Goal: Transaction & Acquisition: Purchase product/service

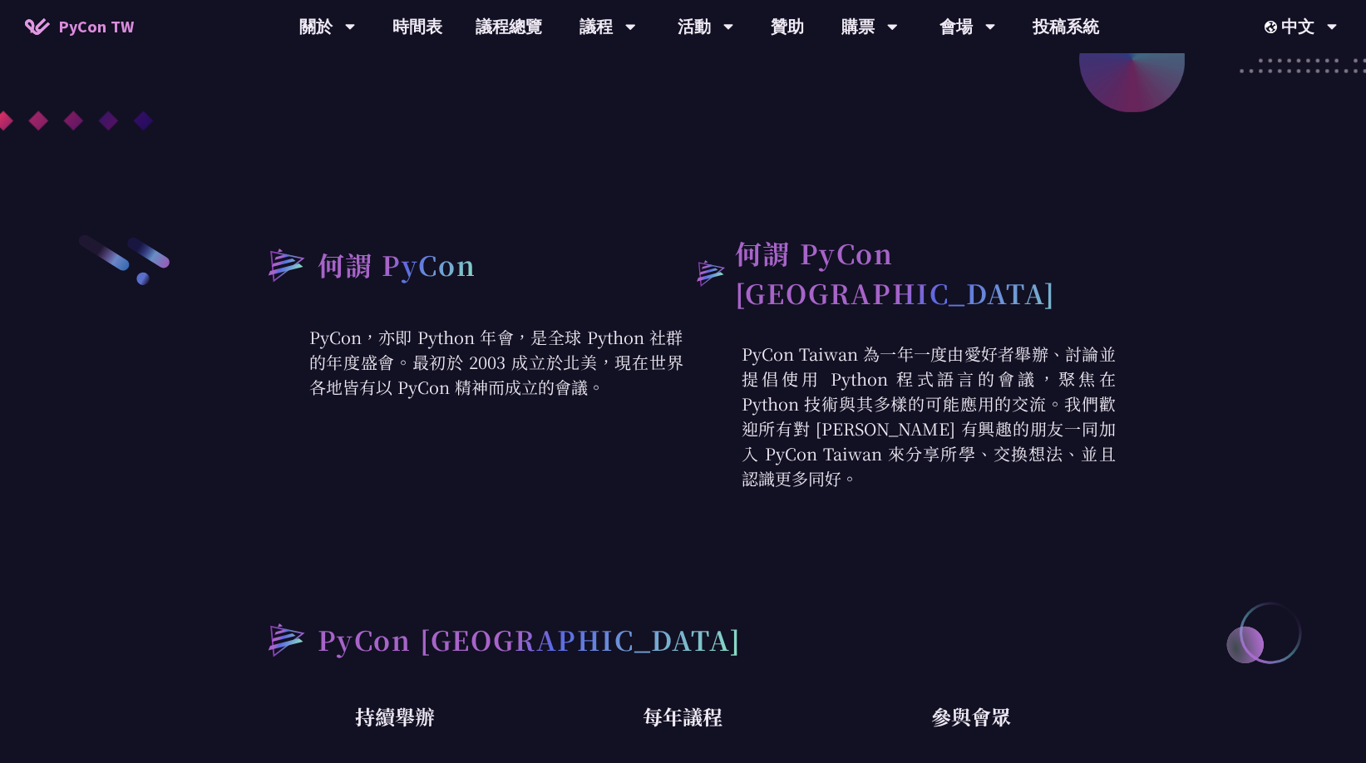
scroll to position [554, 0]
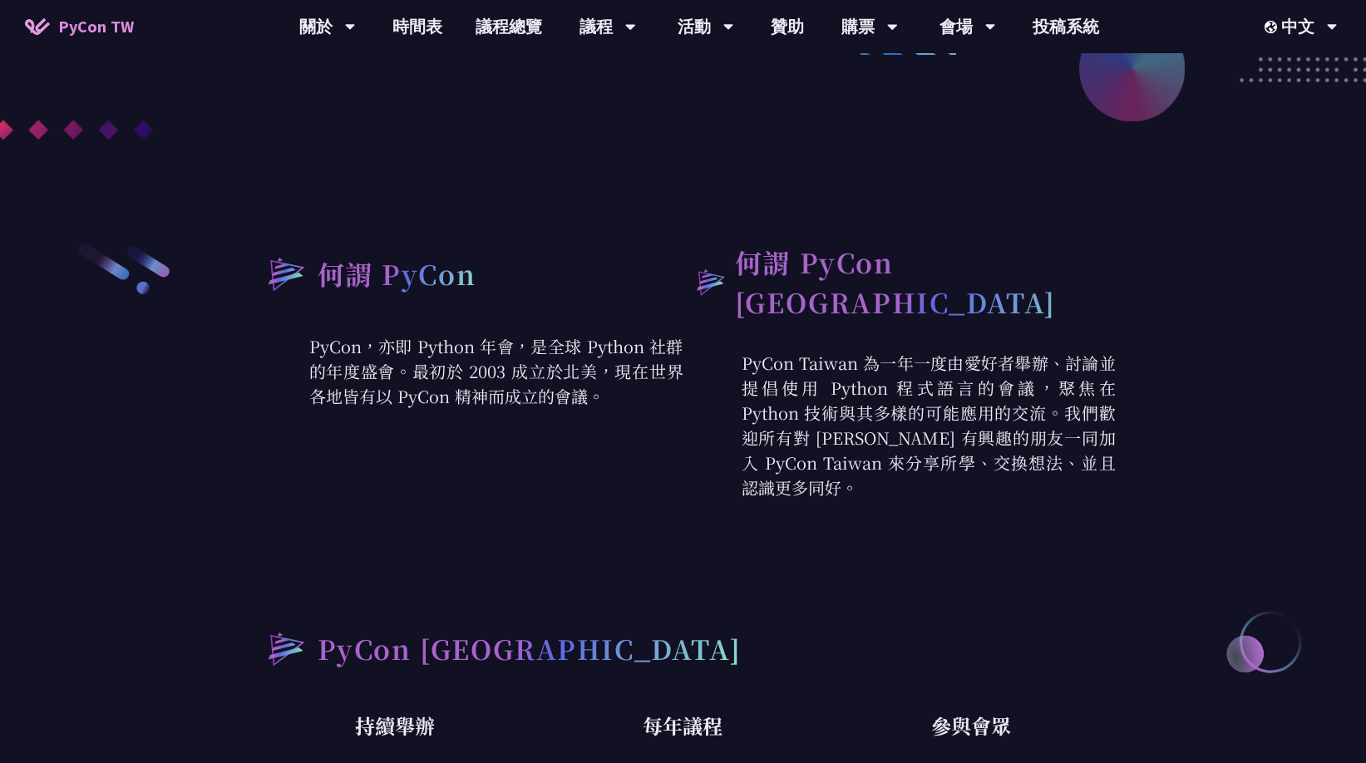
drag, startPoint x: 453, startPoint y: 371, endPoint x: 692, endPoint y: 414, distance: 243.2
click at [692, 414] on div "何謂 PyCon PyCon，亦即 Python 年會，是全球 Python 社群的年度盛會。最初於 2003 成立於北美，現在世界各地皆有以 PyCon 精…" at bounding box center [683, 371] width 864 height 258
click at [1030, 534] on div "何謂 PyCon PyCon，亦即 Python 年會，是全球 Python 社群的年度盛會。最初於 2003 成立於北美，現在世界各地皆有以 PyCon 精…" at bounding box center [683, 601] width 864 height 718
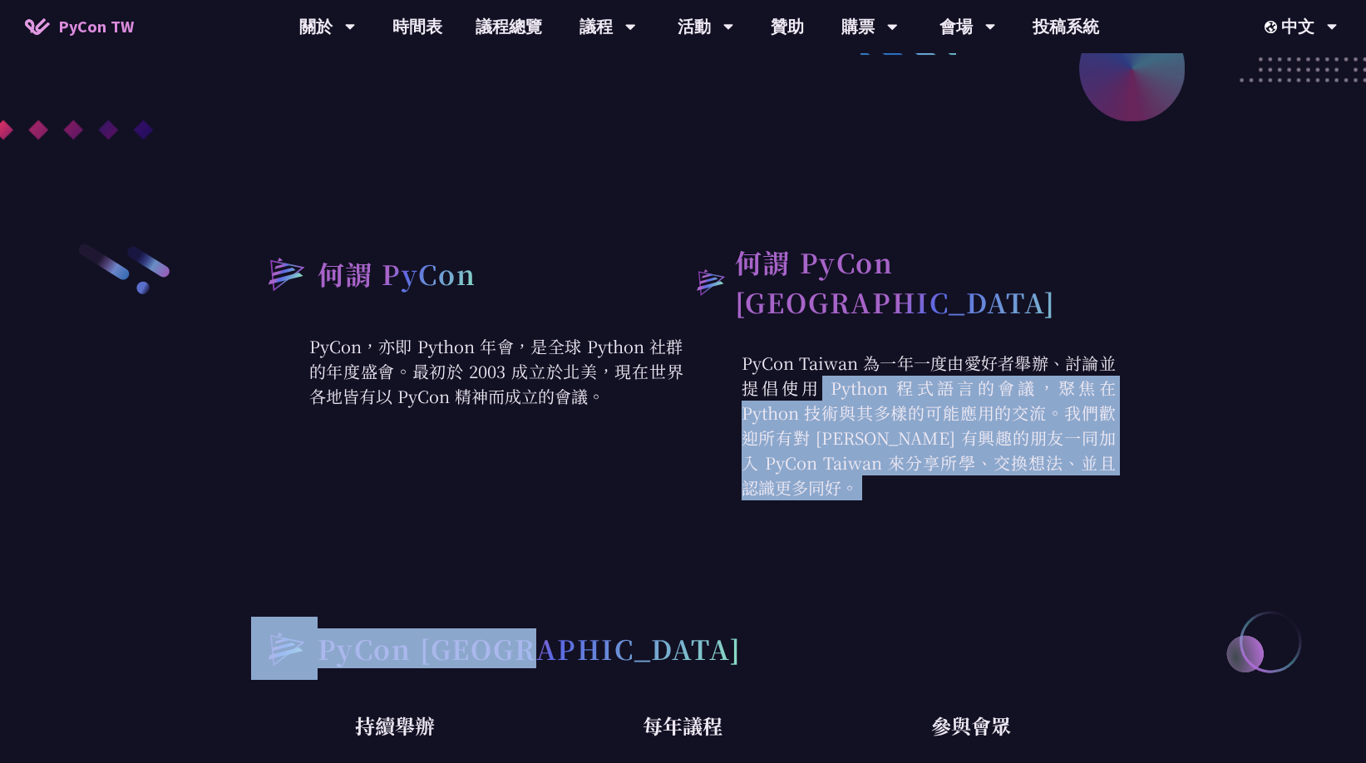
drag, startPoint x: 897, startPoint y: 314, endPoint x: 902, endPoint y: 505, distance: 191.2
click at [902, 514] on div "何謂 PyCon PyCon，亦即 Python 年會，是全球 Python 社群的年度盛會。最初於 2003 成立於北美，現在世界各地皆有以 PyCon 精…" at bounding box center [683, 601] width 864 height 718
click at [1043, 457] on p "PyCon Taiwan 為一年一度由愛好者舉辦、討論並提倡使用 Python 程式語言的會議，聚焦在 Python 技術與其多樣的可能應用的交流。我們歡迎所…" at bounding box center [899, 426] width 432 height 150
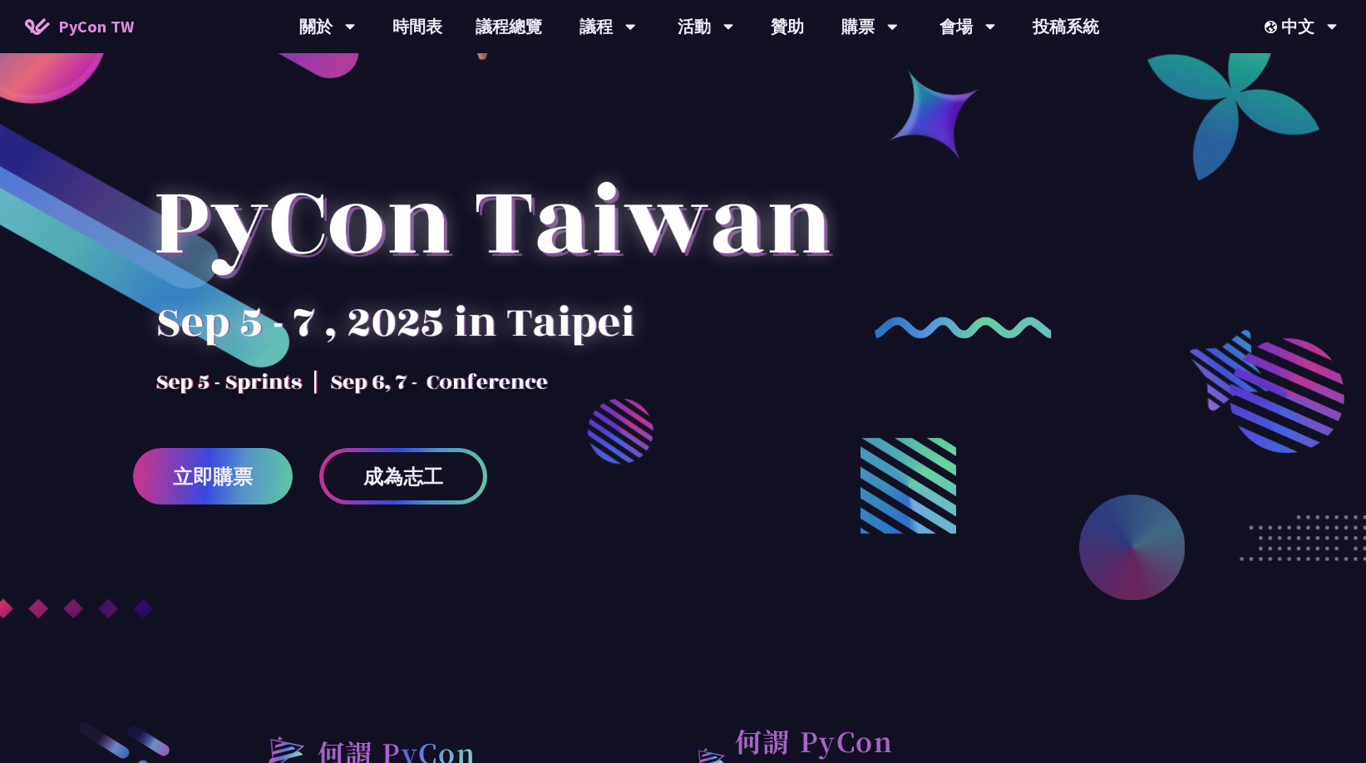
scroll to position [277, 0]
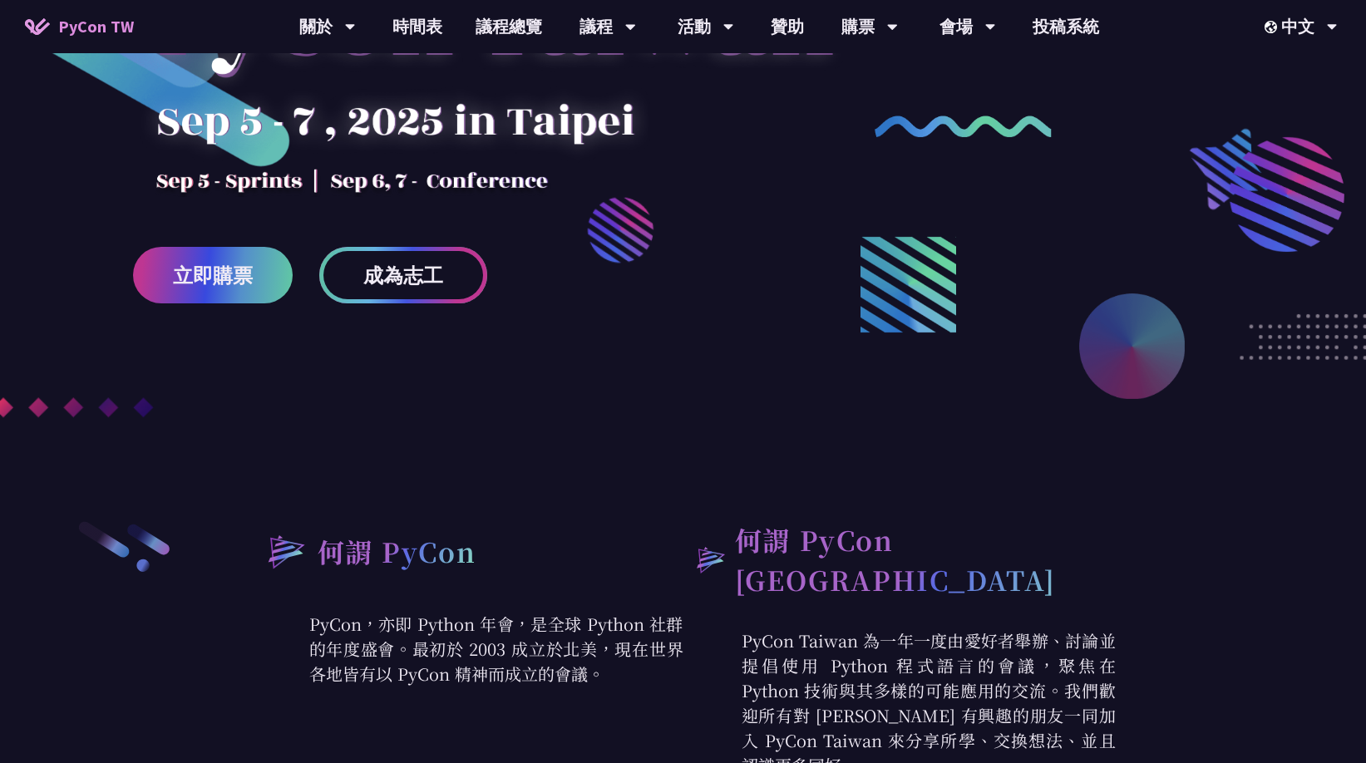
click at [365, 273] on span "成為志工" at bounding box center [403, 275] width 80 height 21
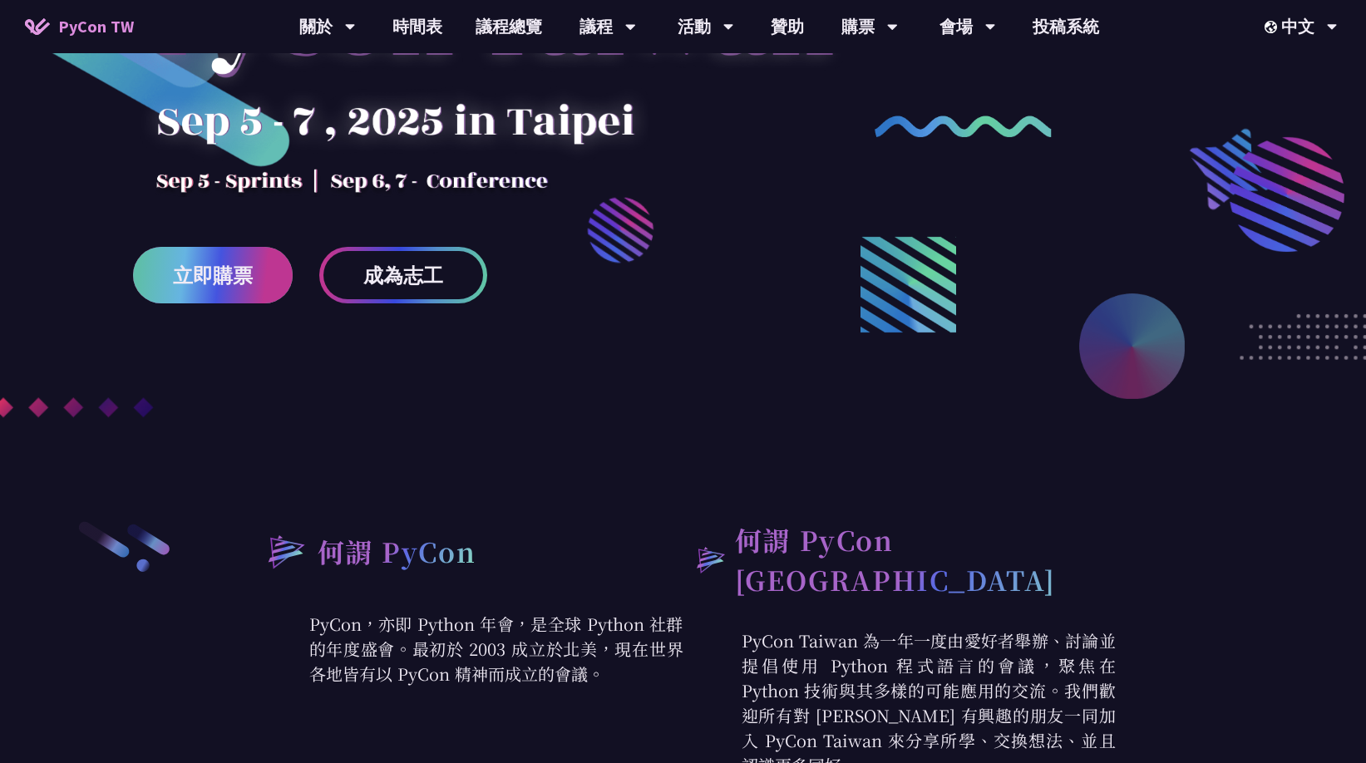
click at [197, 276] on span "立即購票" at bounding box center [213, 275] width 80 height 21
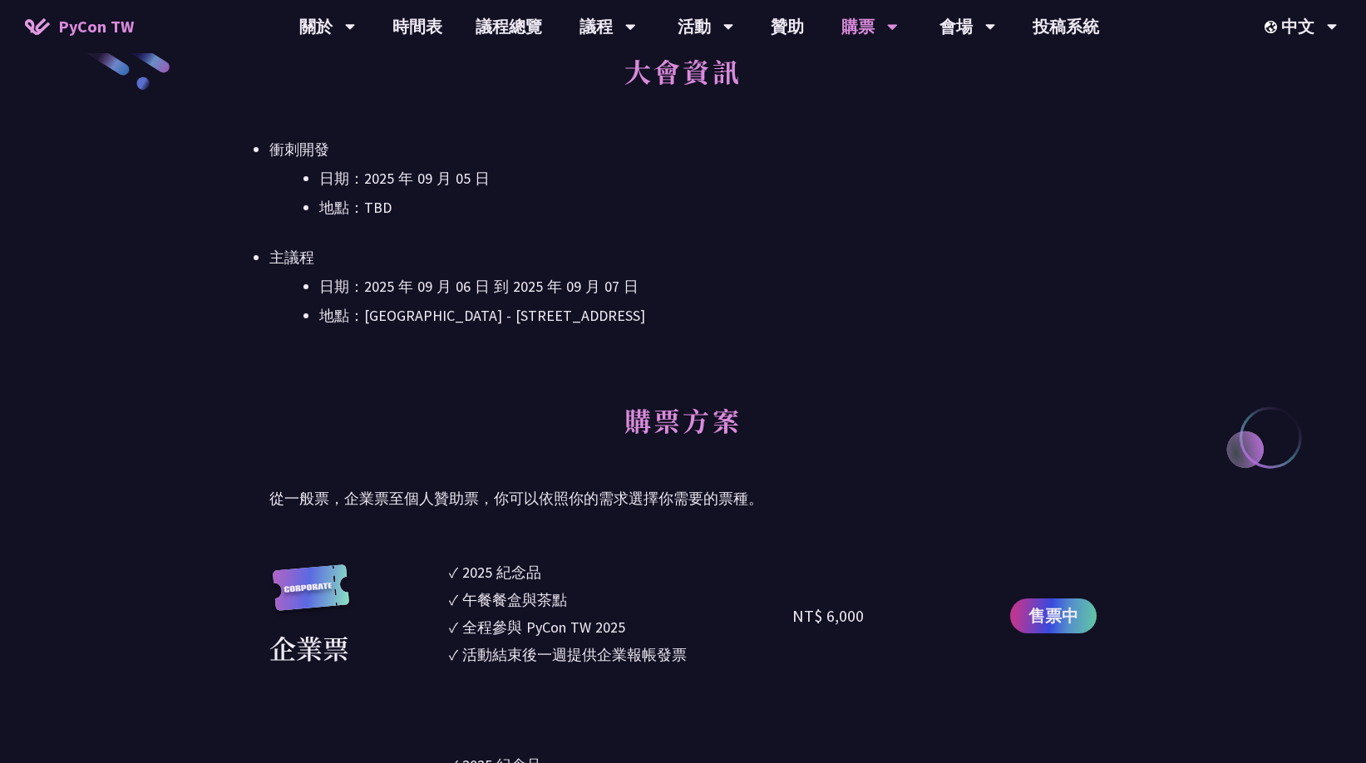
scroll to position [554, 0]
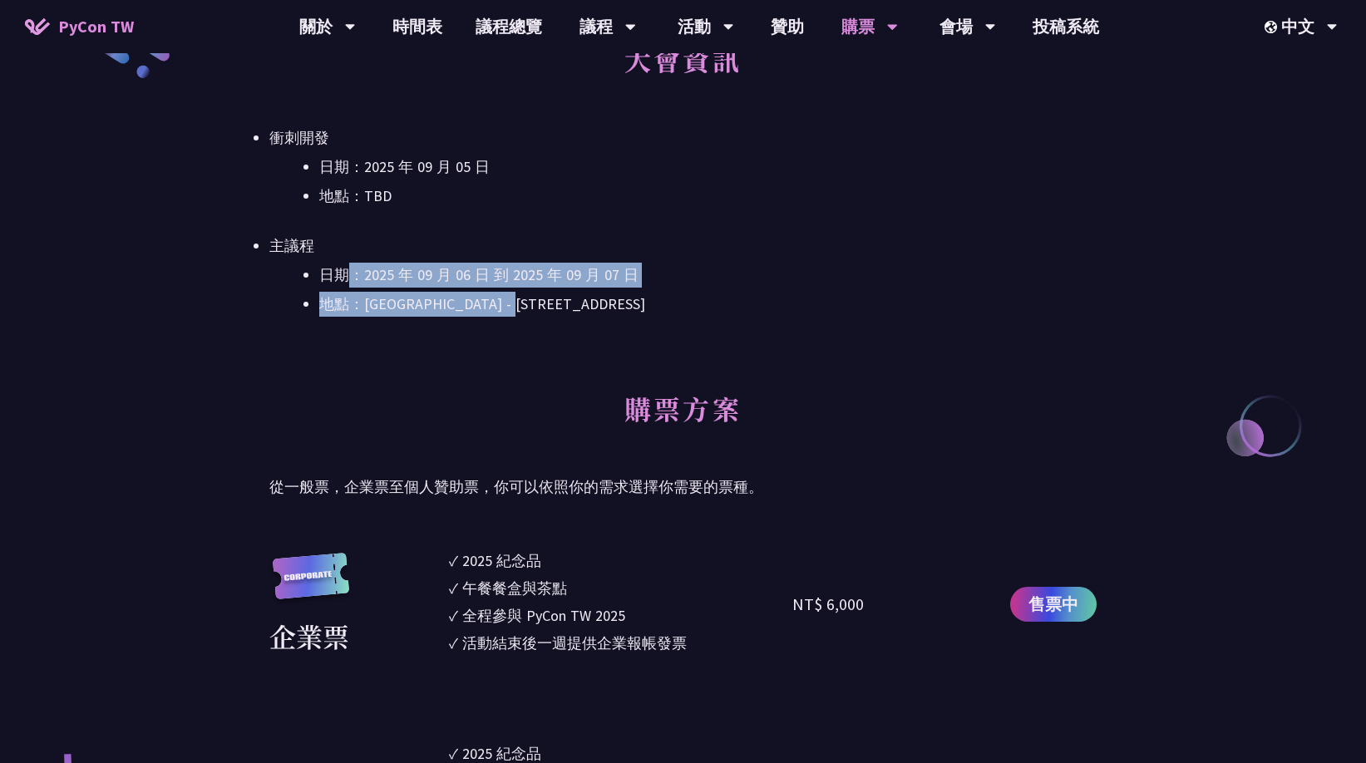
drag, startPoint x: 574, startPoint y: 303, endPoint x: 613, endPoint y: 299, distance: 38.4
click at [609, 301] on ul "日期：[DATE] 到 [DATE] 地點：[GEOGRAPHIC_DATA] - ​[STREET_ADDRESS]" at bounding box center [682, 290] width 827 height 54
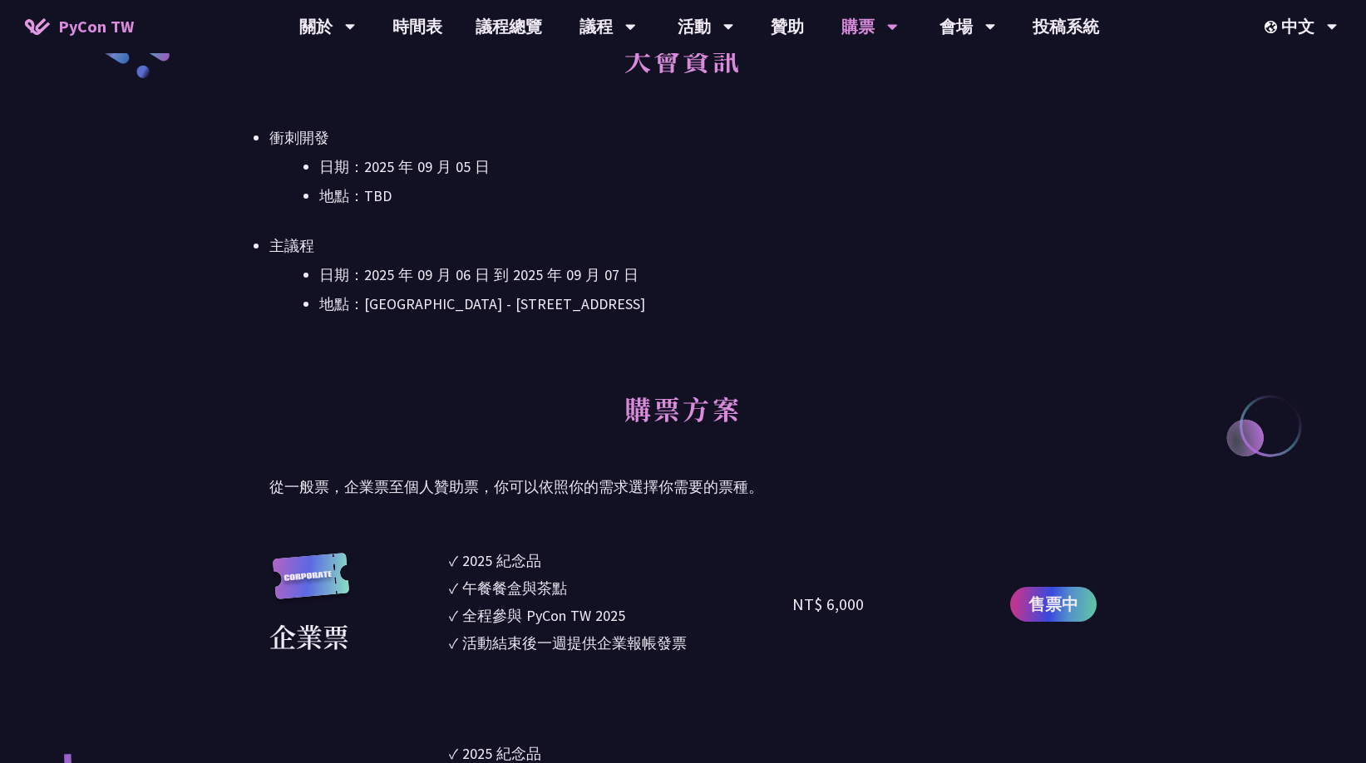
click at [915, 317] on div "大會資訊 衝刺開發 日期：[DATE] 地點：TBD 主議程 日期：[DATE] 到 [DATE] 地點：[GEOGRAPHIC_DATA] - ​[STRE…" at bounding box center [682, 200] width 827 height 349
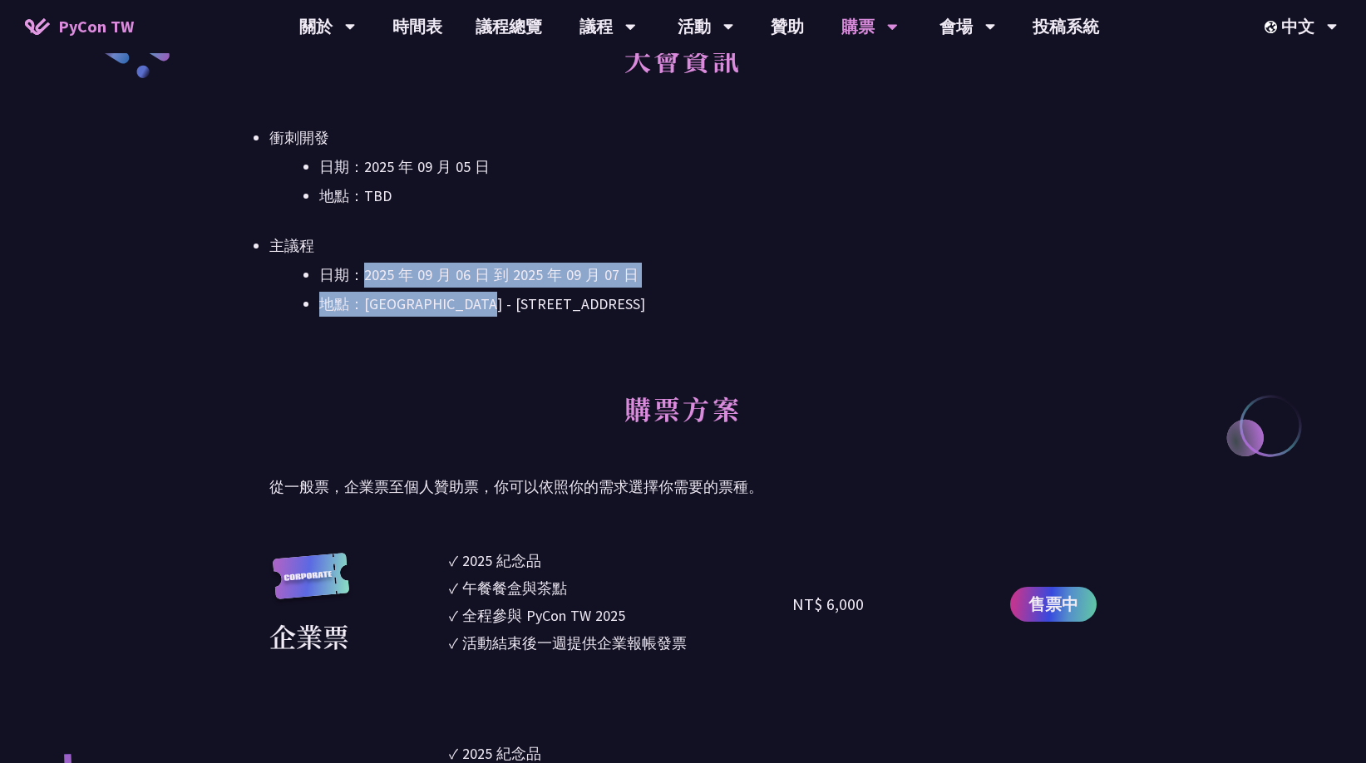
drag, startPoint x: 363, startPoint y: 268, endPoint x: 734, endPoint y: 334, distance: 376.6
click at [656, 331] on div "大會資訊 衝刺開發 日期：[DATE] 地點：TBD 主議程 日期：[DATE] 到 [DATE] 地點：[GEOGRAPHIC_DATA] - ​[STRE…" at bounding box center [682, 200] width 827 height 349
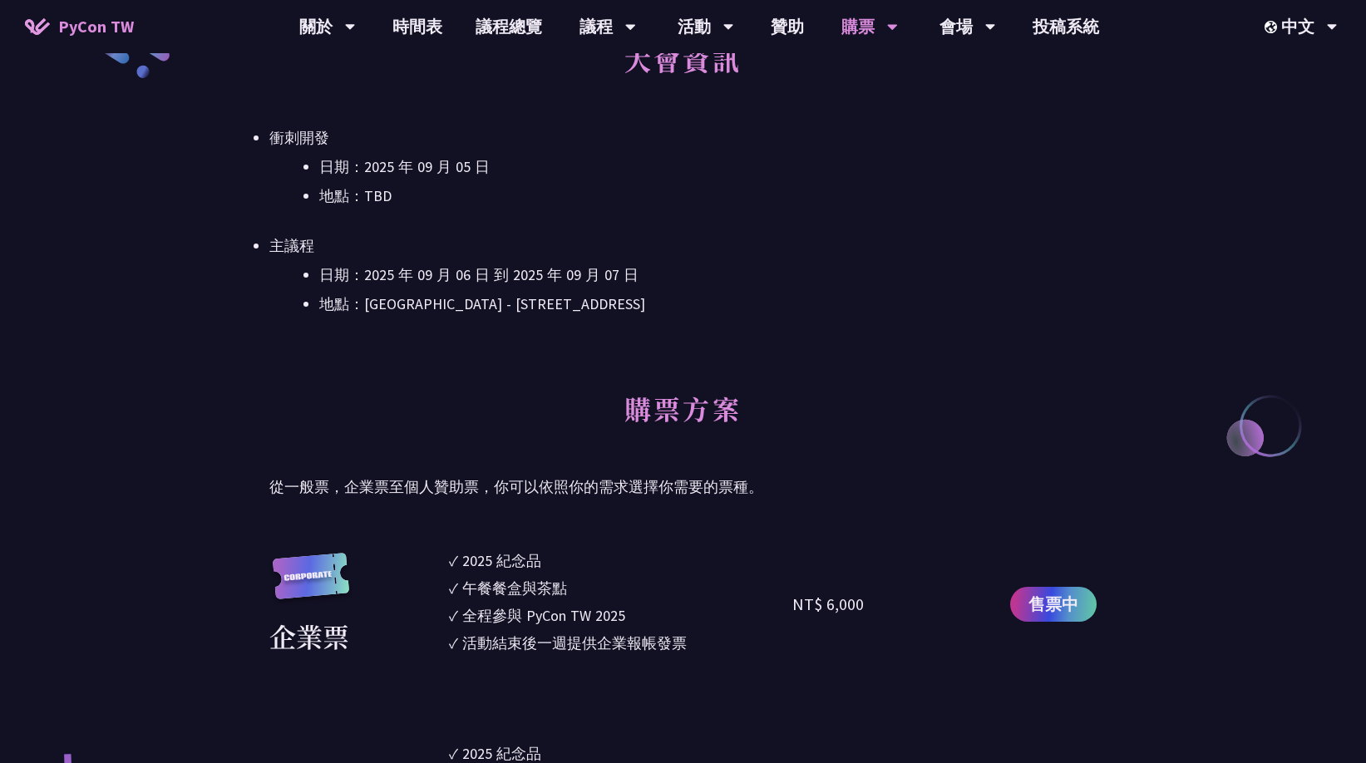
click at [875, 309] on li "地點：[GEOGRAPHIC_DATA] - ​[STREET_ADDRESS]" at bounding box center [707, 304] width 777 height 25
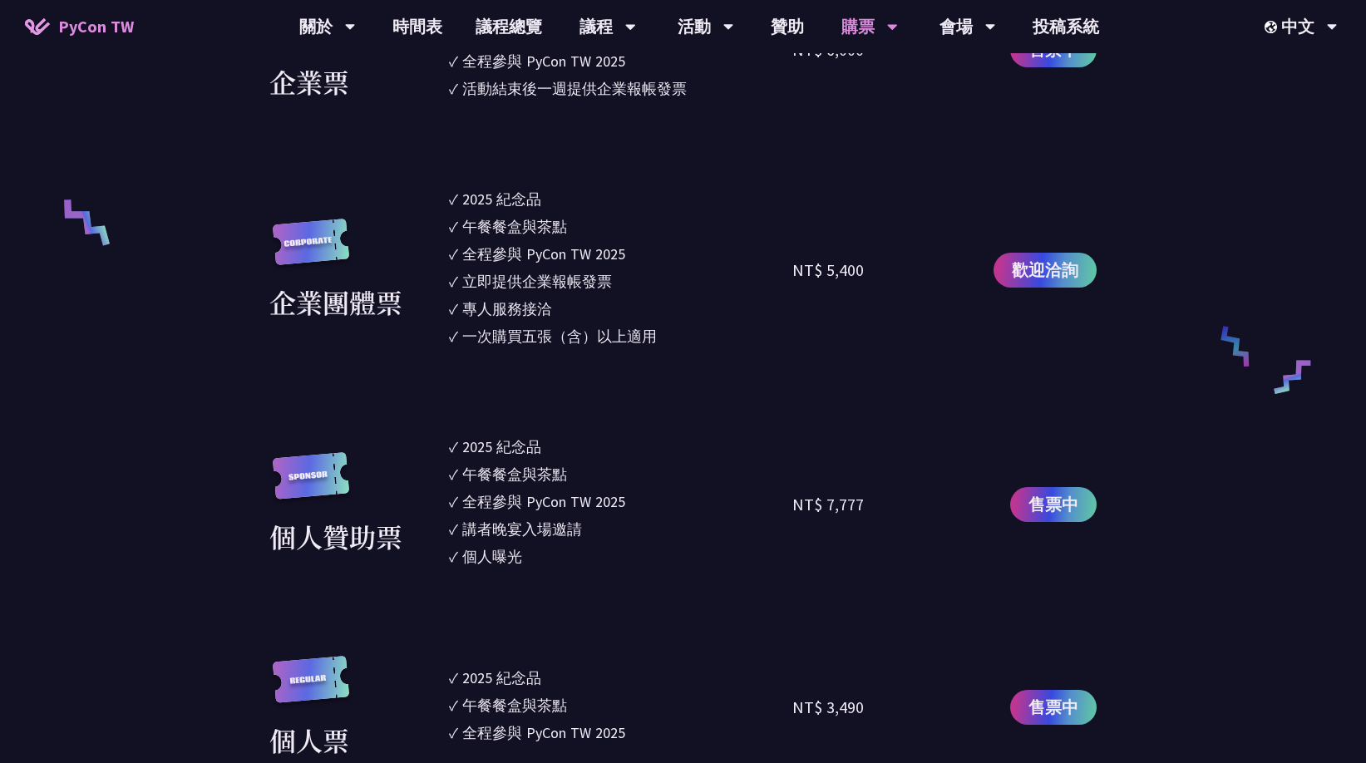
scroll to position [1385, 0]
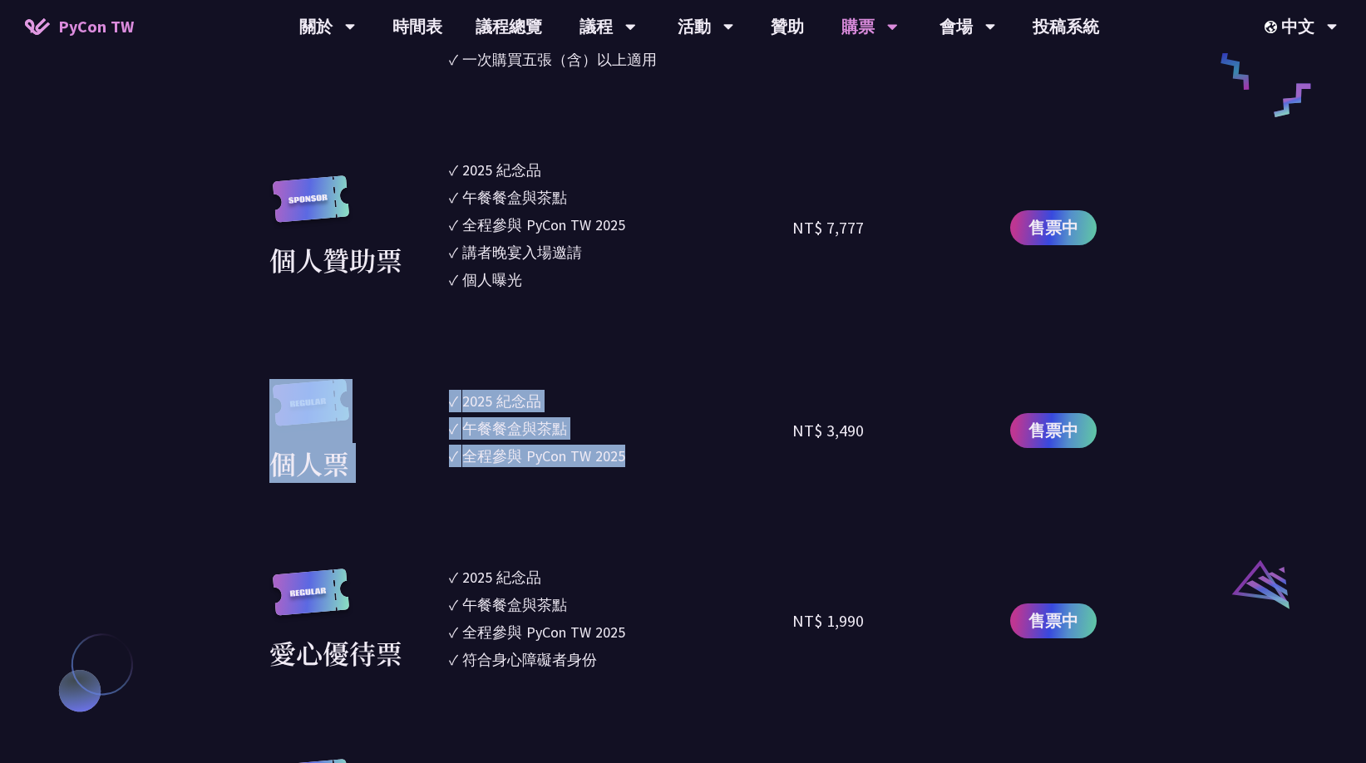
drag, startPoint x: 405, startPoint y: 389, endPoint x: 656, endPoint y: 464, distance: 261.9
click at [639, 467] on div "個人票 ✓ 2025 紀念品 ✓ 午餐餐盒與茶點 ✓ 全程參與 PyCon TW 2025 NT$ 3,490 售票中" at bounding box center [682, 431] width 827 height 104
click at [754, 445] on li "✓ 全程參與 PyCon TW 2025" at bounding box center [620, 456] width 343 height 22
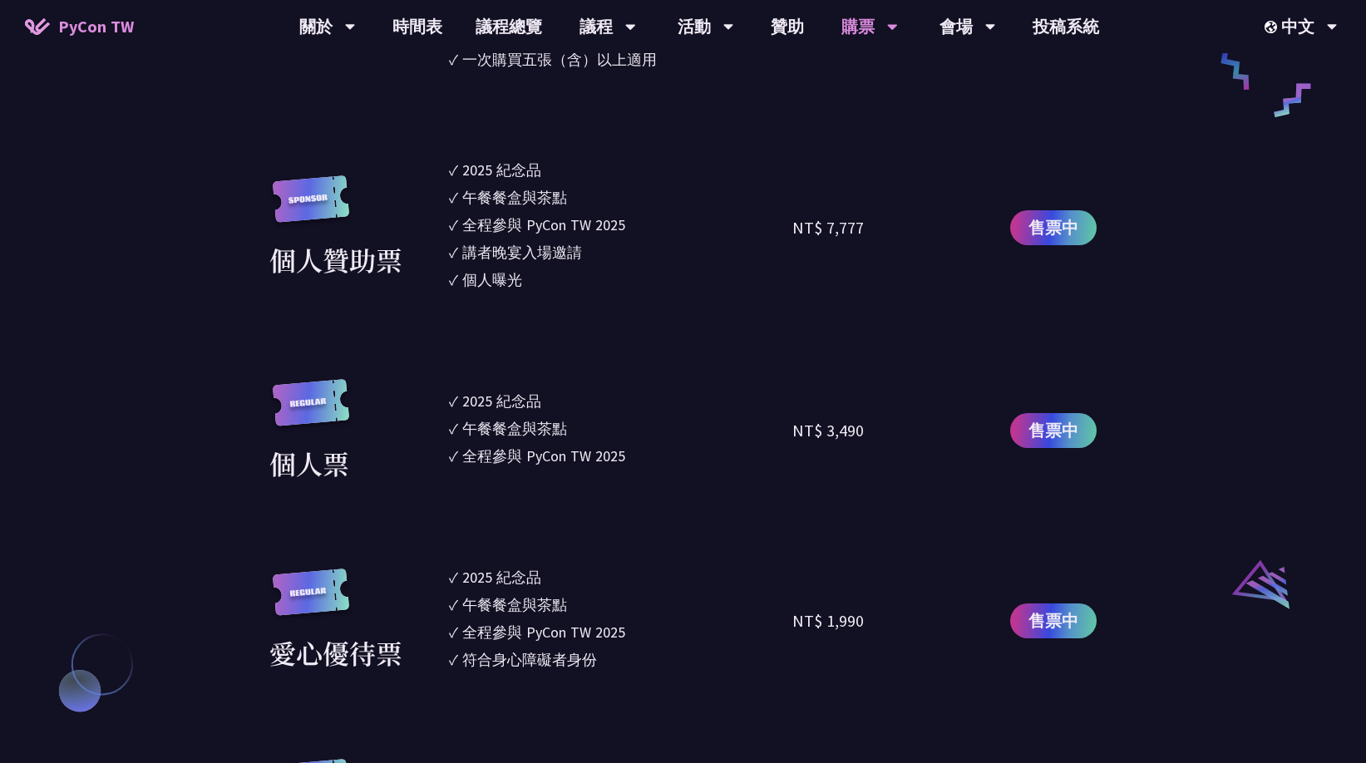
drag, startPoint x: 666, startPoint y: 359, endPoint x: 674, endPoint y: 475, distance: 116.7
click at [674, 475] on section "企業票 ✓ 2025 紀念品 ✓ 午餐餐盒與茶點 ✓ 全程參與 PyCon TW 2025 ✓ 活動結束後一週提供企業報帳發票 NT$ 6,000 售票中 企…" at bounding box center [682, 290] width 827 height 1144
click at [731, 369] on section "企業票 ✓ 2025 紀念品 ✓ 午餐餐盒與茶點 ✓ 全程參與 PyCon TW 2025 ✓ 活動結束後一週提供企業報帳發票 NT$ 6,000 售票中 企…" at bounding box center [682, 290] width 827 height 1144
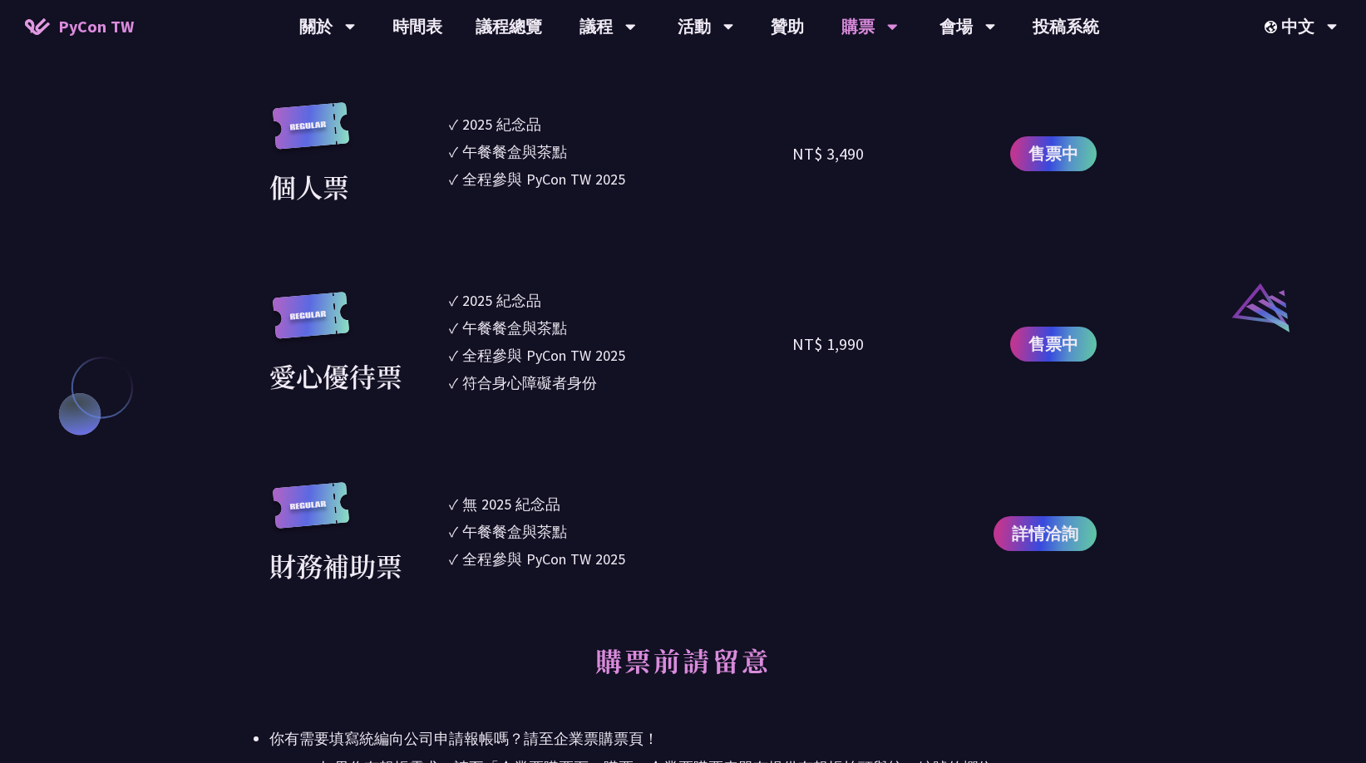
click at [707, 598] on div "大會資訊 衝刺開發 日期：[DATE] 地點：TBD 主議程 日期：[DATE] 到 [DATE] 地點：[GEOGRAPHIC_DATA] - ​[STRE…" at bounding box center [682, 615] width 827 height 3560
click at [799, 517] on div at bounding box center [877, 534] width 171 height 104
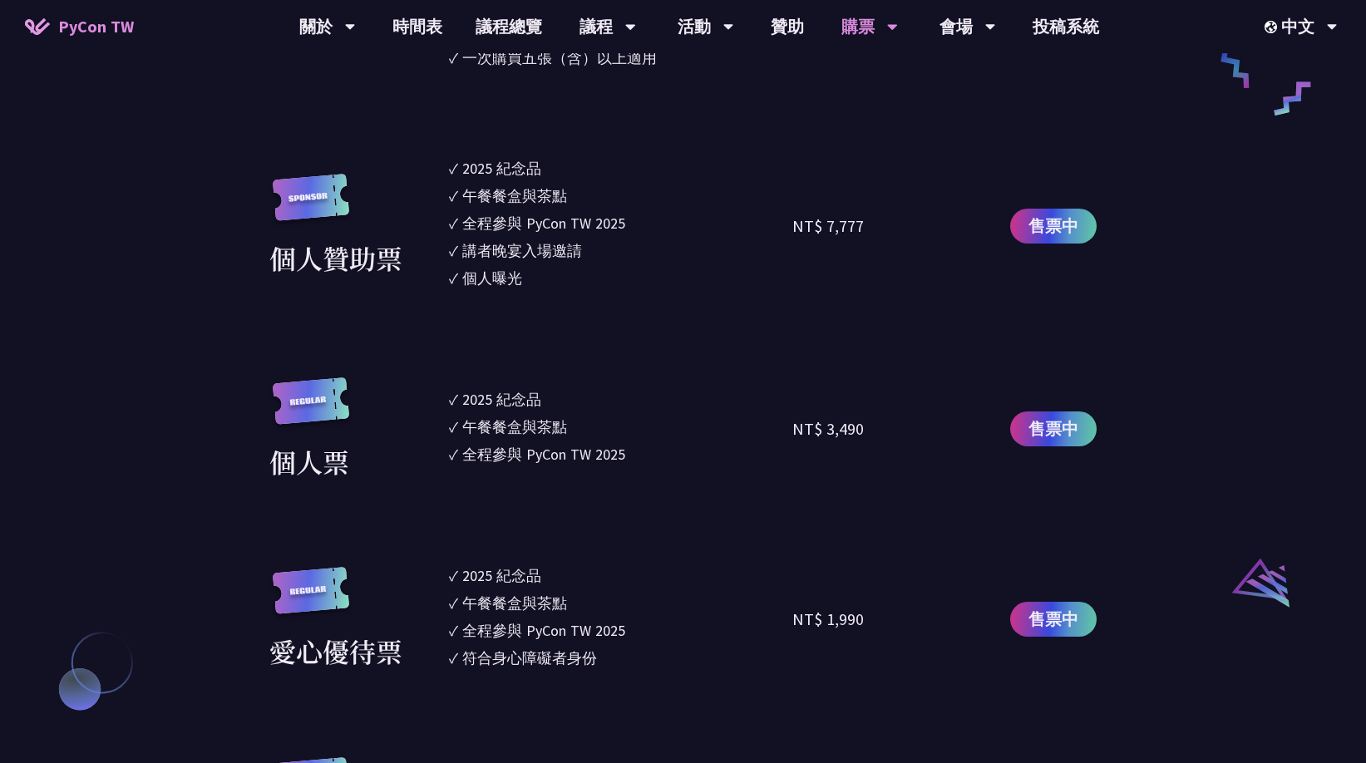
scroll to position [1385, 0]
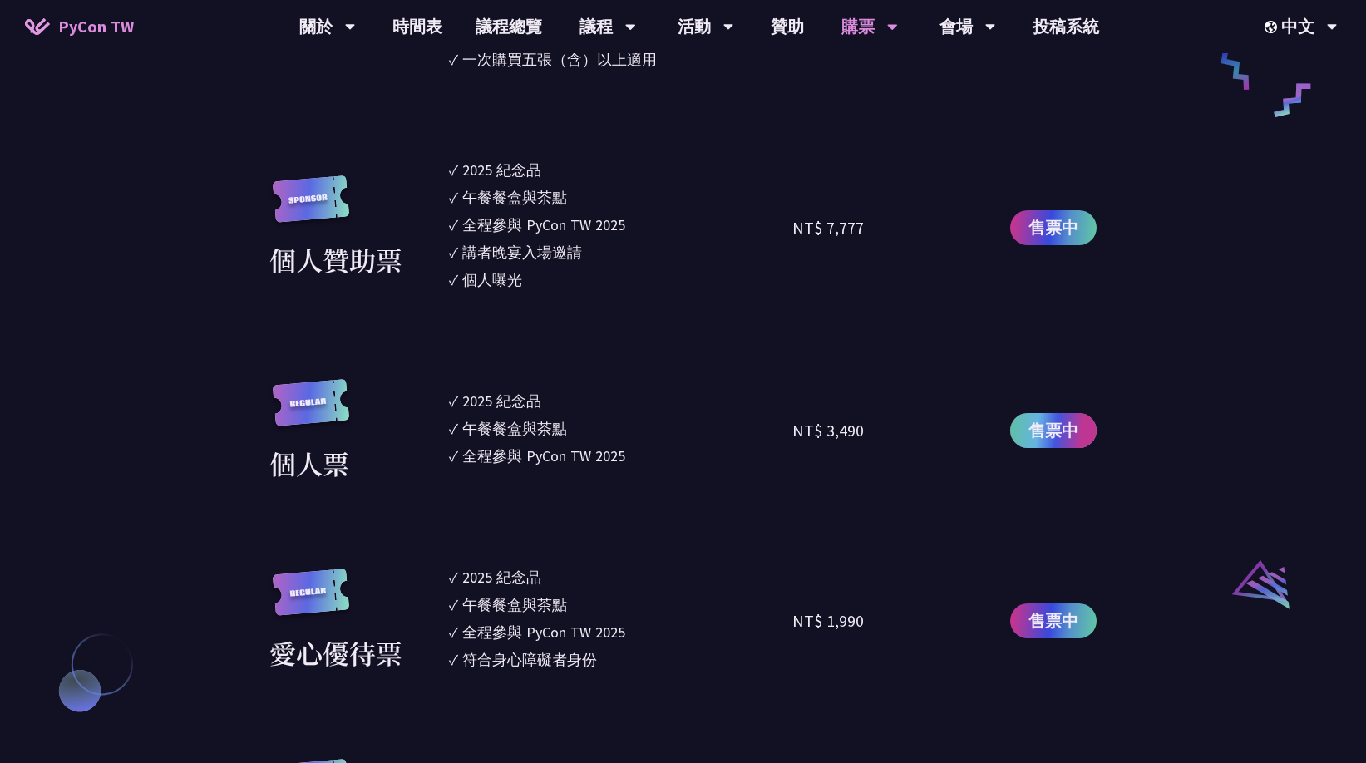
click at [1040, 426] on span "售票中" at bounding box center [1053, 430] width 50 height 25
